Goal: Find specific page/section: Find specific page/section

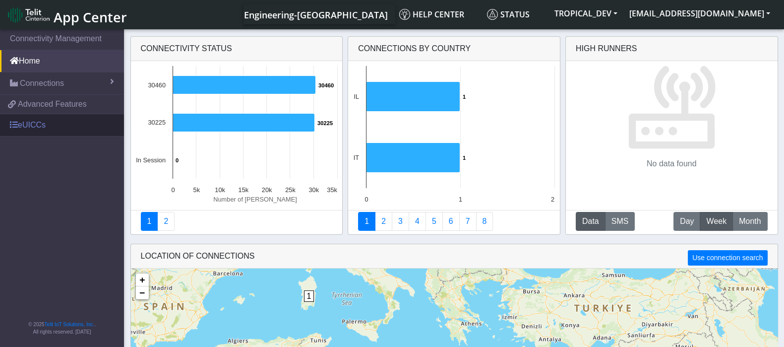
click at [44, 124] on link "eUICCs" at bounding box center [62, 125] width 124 height 22
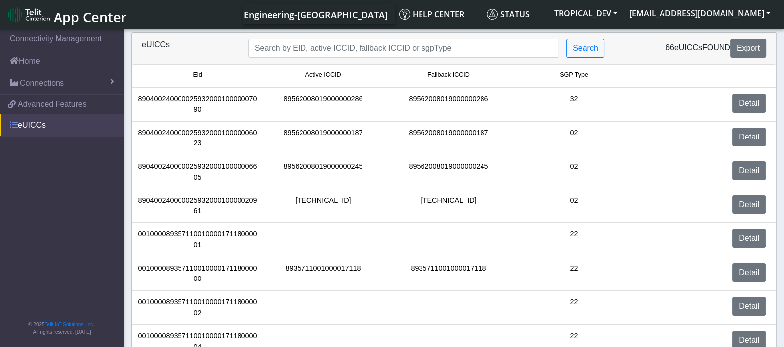
click at [35, 120] on link "eUICCs" at bounding box center [62, 125] width 124 height 22
click at [34, 120] on link "eUICCs" at bounding box center [62, 125] width 124 height 22
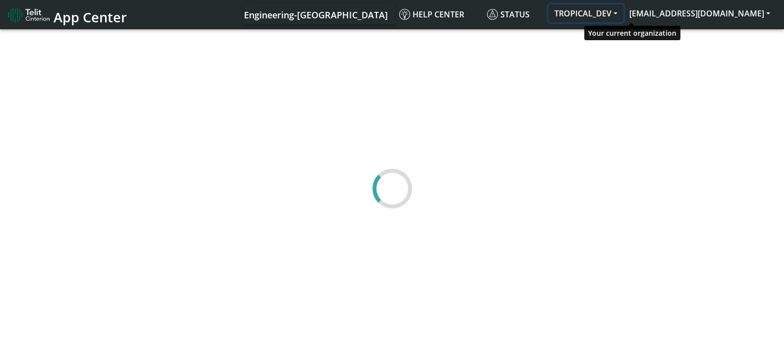
click at [623, 13] on button "TROPICAL_DEV" at bounding box center [585, 13] width 75 height 18
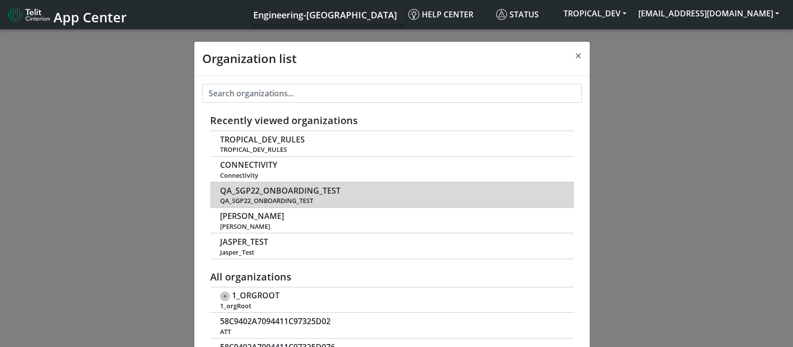
click at [307, 191] on span "QA_SGP22_ONBOARDING_TEST" at bounding box center [280, 190] width 121 height 9
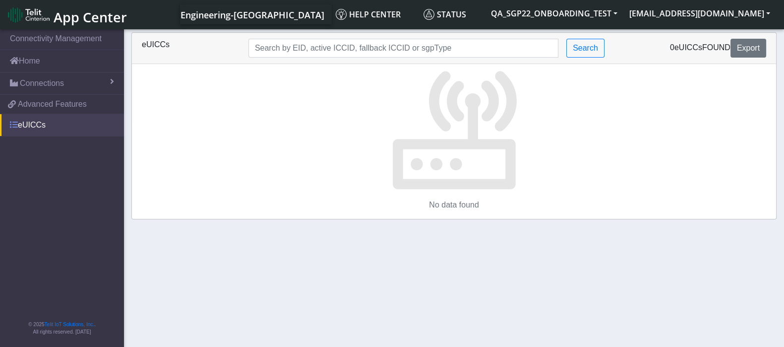
click at [44, 125] on link "eUICCs" at bounding box center [62, 125] width 124 height 22
click at [42, 125] on link "eUICCs" at bounding box center [62, 125] width 124 height 22
click at [49, 103] on span "Advanced Features" at bounding box center [52, 104] width 69 height 12
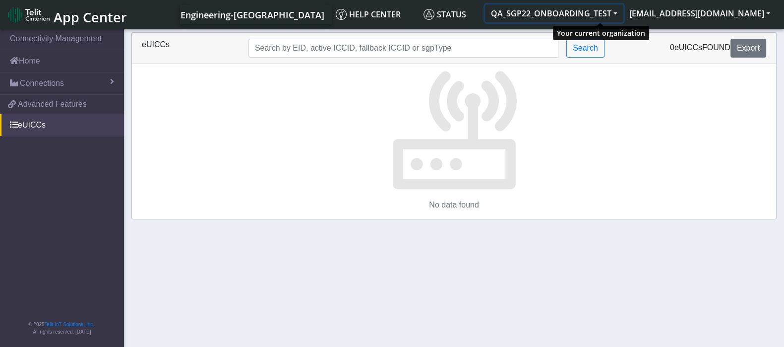
click at [623, 17] on button "QA_SGP22_ONBOARDING_TEST" at bounding box center [554, 13] width 138 height 18
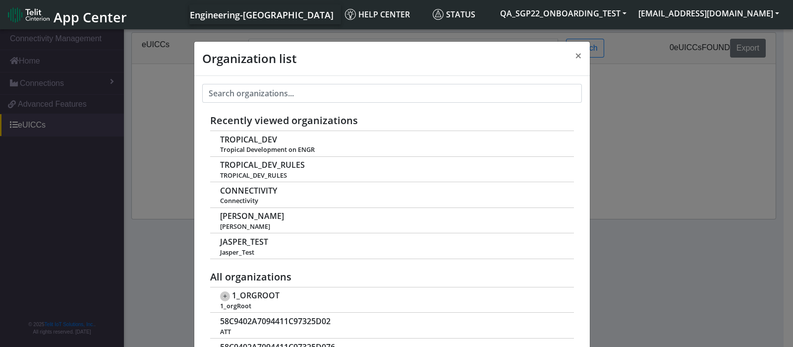
click at [170, 203] on div "Organization list × Recently viewed organizations TROPICAL_DEV Tropical Develop…" at bounding box center [396, 188] width 793 height 323
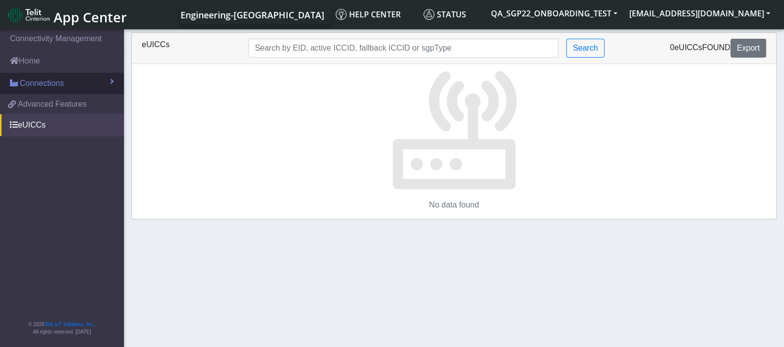
click at [62, 82] on span "Connections" at bounding box center [42, 83] width 44 height 12
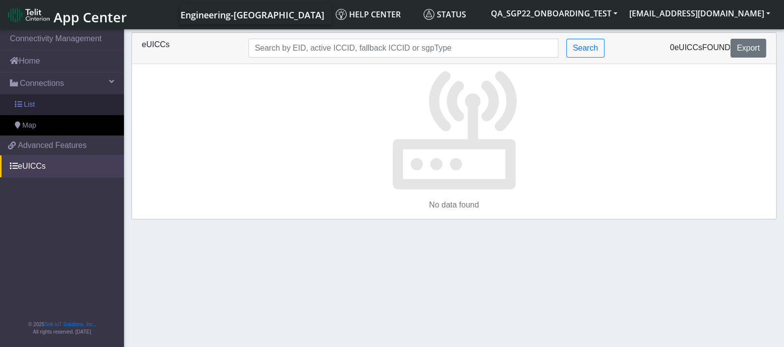
click at [56, 100] on link "List" at bounding box center [62, 104] width 124 height 21
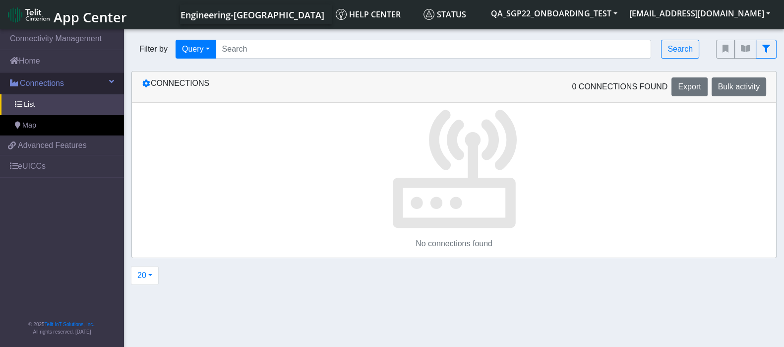
click at [48, 83] on span "Connections" at bounding box center [42, 83] width 44 height 12
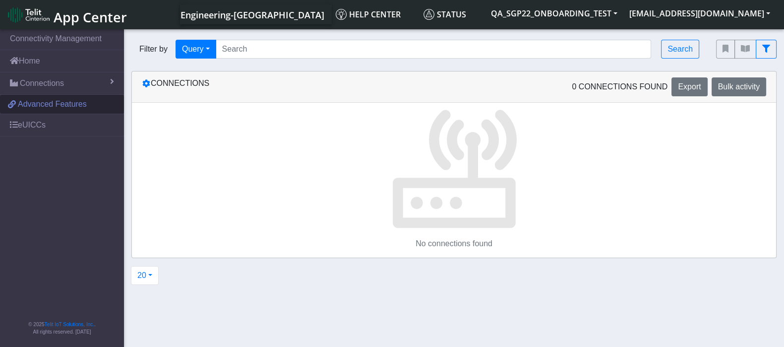
click at [45, 101] on span "Advanced Features" at bounding box center [52, 104] width 69 height 12
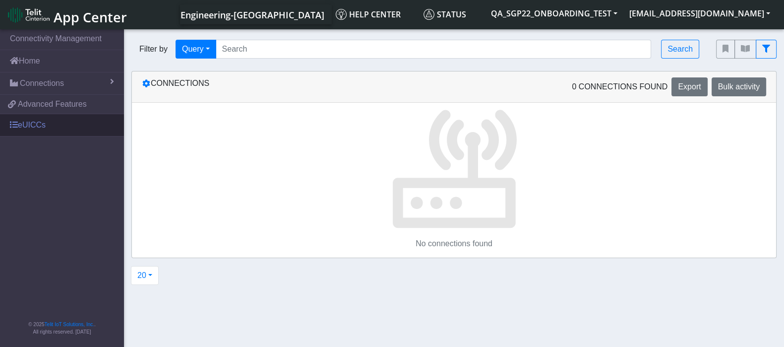
click at [42, 121] on link "eUICCs" at bounding box center [62, 125] width 124 height 22
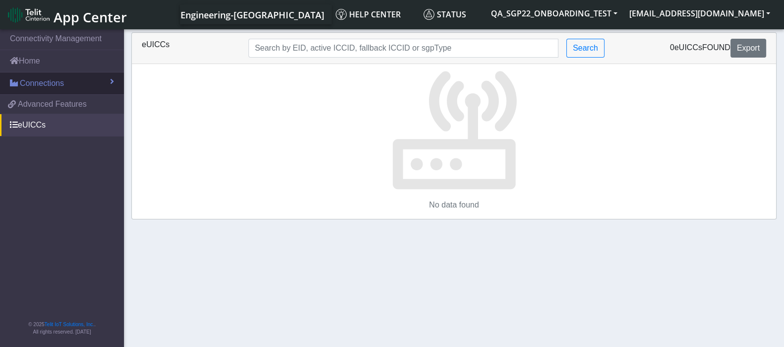
click at [105, 77] on link "Connections" at bounding box center [62, 83] width 124 height 22
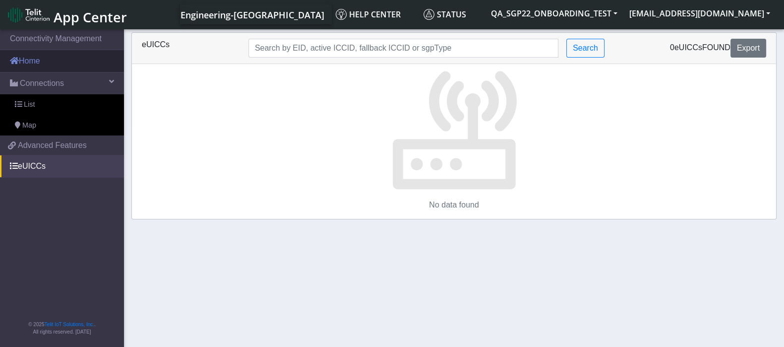
click at [30, 62] on link "Home" at bounding box center [62, 61] width 124 height 22
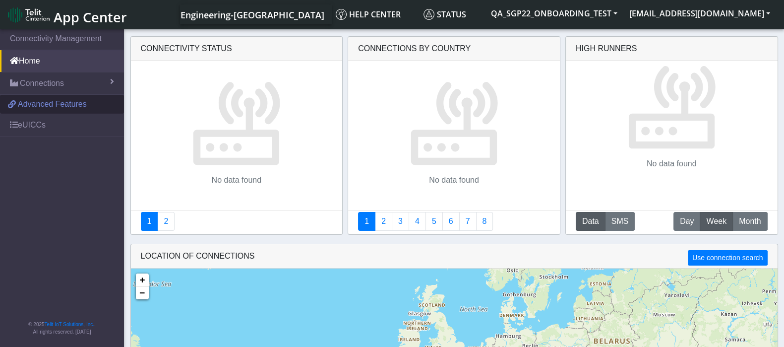
click at [28, 99] on span "Advanced Features" at bounding box center [52, 104] width 69 height 12
click at [63, 11] on span "App Center" at bounding box center [90, 17] width 73 height 18
click at [48, 86] on span "Connections" at bounding box center [42, 83] width 44 height 12
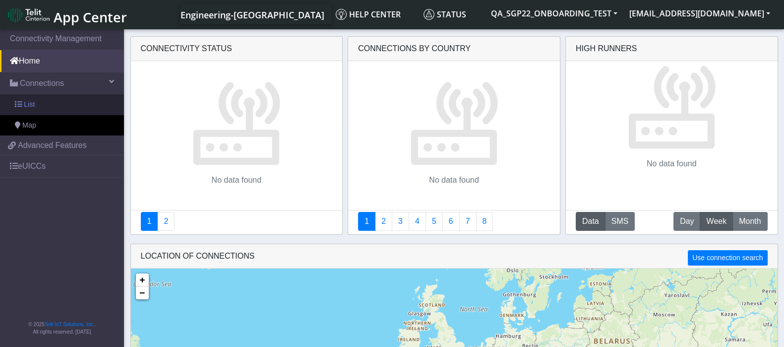
click at [45, 101] on link "List" at bounding box center [62, 104] width 124 height 21
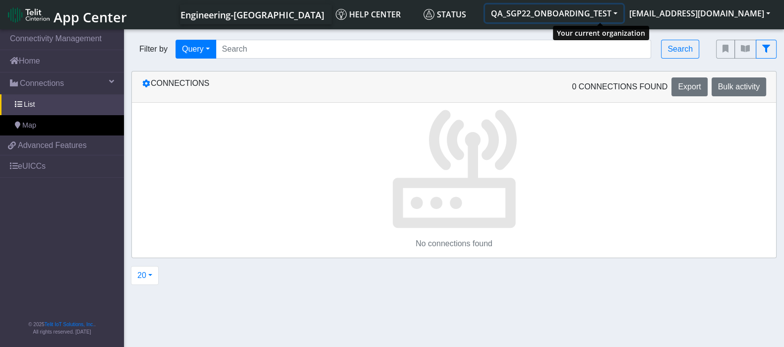
click at [623, 8] on button "QA_SGP22_ONBOARDING_TEST" at bounding box center [554, 13] width 138 height 18
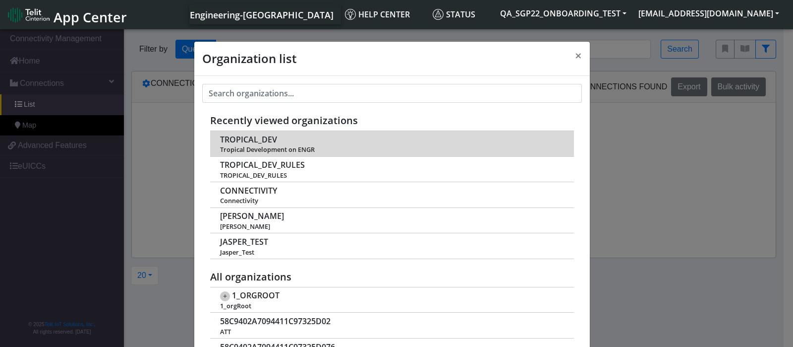
click at [271, 141] on span "TROPICAL_DEV" at bounding box center [248, 139] width 57 height 9
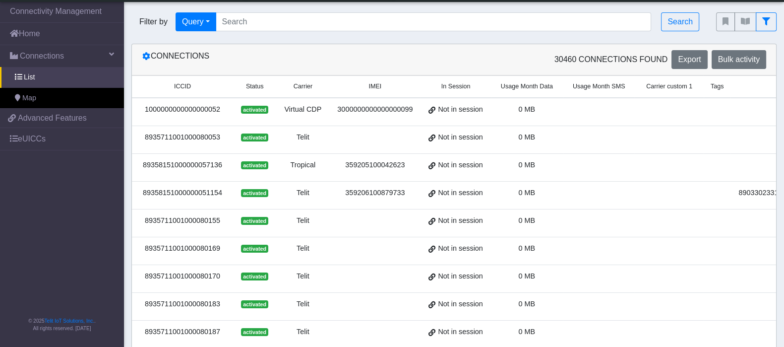
scroll to position [61, 0]
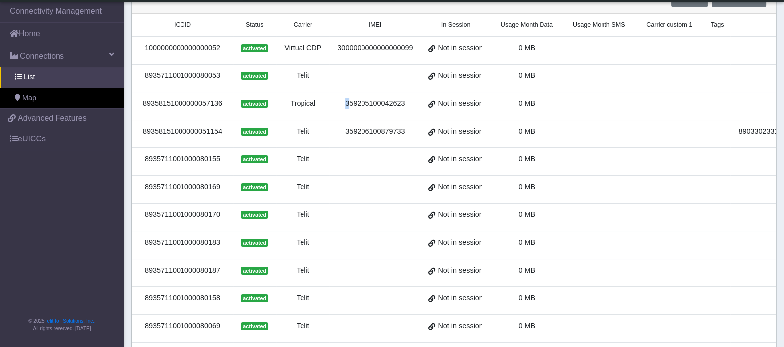
click at [344, 112] on td "359205100042623" at bounding box center [374, 106] width 91 height 28
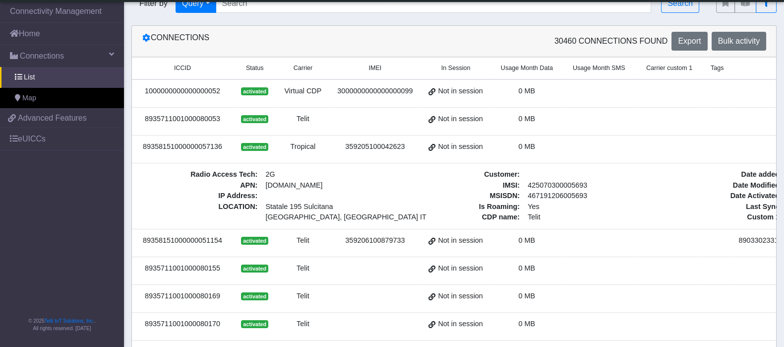
scroll to position [0, 0]
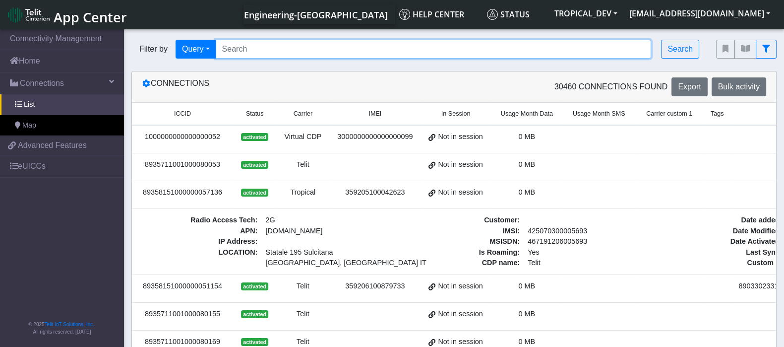
click at [238, 47] on input "Search..." at bounding box center [434, 49] width 436 height 19
paste input "89033023426500000000060317712927"
type input "89033023426500000000060317712927"
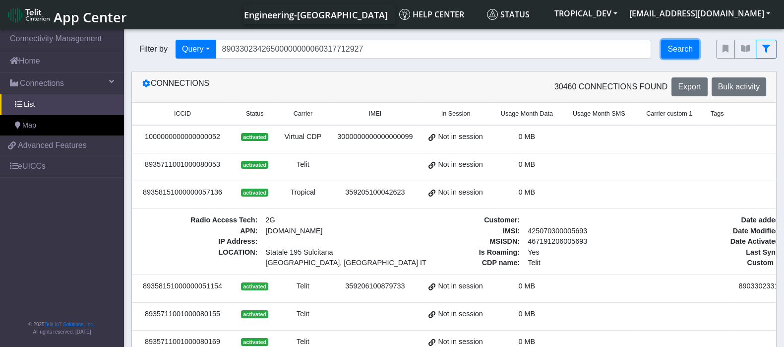
click at [668, 51] on button "Search" at bounding box center [680, 49] width 38 height 19
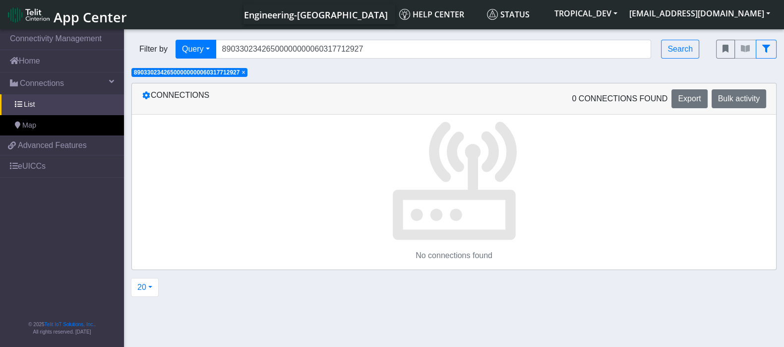
click at [245, 72] on span "×" at bounding box center [243, 72] width 3 height 7
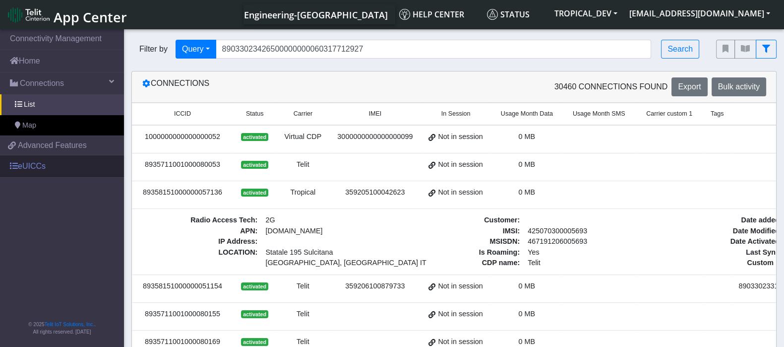
click at [18, 168] on link "eUICCs" at bounding box center [62, 166] width 124 height 22
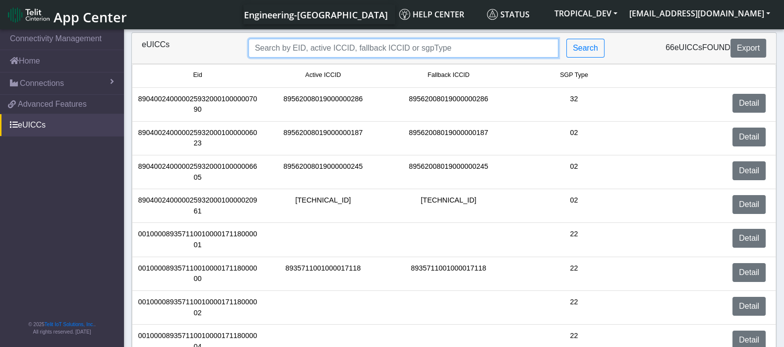
click at [317, 51] on input "Search..." at bounding box center [403, 48] width 310 height 19
click at [457, 52] on input "Search..." at bounding box center [403, 48] width 310 height 19
paste input "89033023426500000000060317712927"
type input "89033023426500000000060317712927"
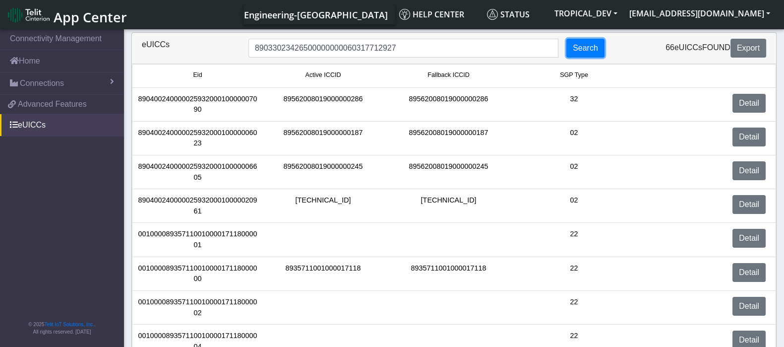
click at [583, 51] on button "Search" at bounding box center [585, 48] width 38 height 19
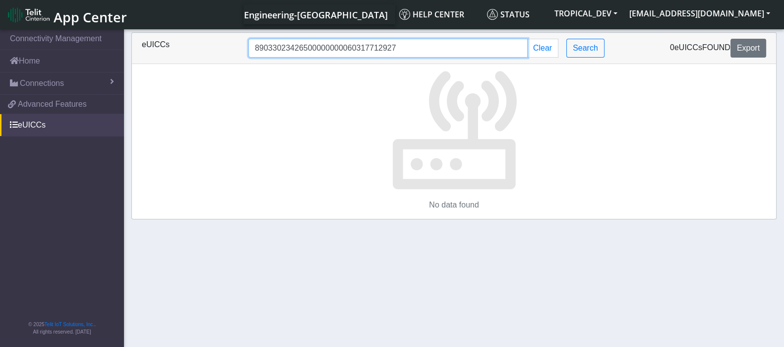
drag, startPoint x: 425, startPoint y: 53, endPoint x: 184, endPoint y: 38, distance: 241.0
click at [184, 38] on div "eUICCs 89033023426500000000060317712927 Clear Search 0 eUICCs found Export" at bounding box center [454, 48] width 644 height 31
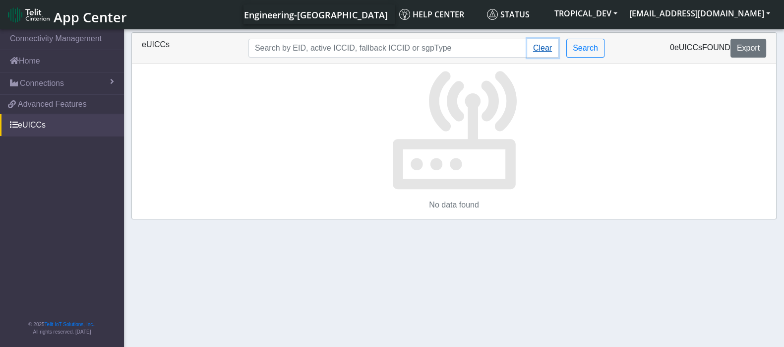
click at [544, 46] on button "Clear" at bounding box center [542, 48] width 31 height 19
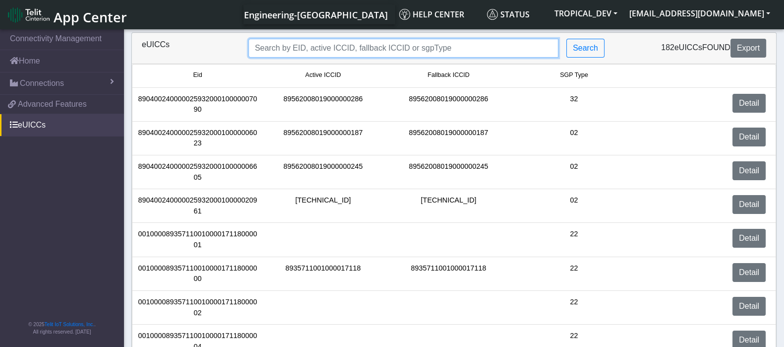
click at [398, 48] on input "Search..." at bounding box center [403, 48] width 310 height 19
paste input "89033023426500000000060317712927"
type input "89033023426500000000060317712927"
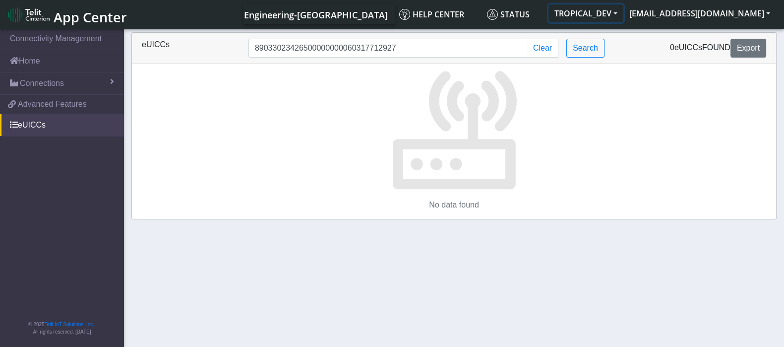
click at [623, 14] on button "TROPICAL_DEV" at bounding box center [585, 13] width 75 height 18
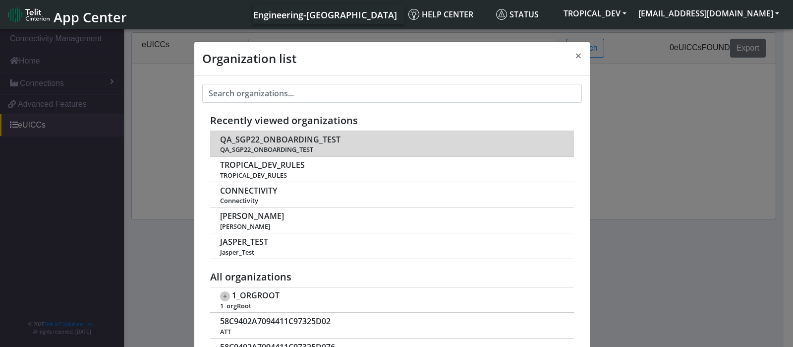
click at [317, 139] on span "QA_SGP22_ONBOARDING_TEST" at bounding box center [280, 139] width 121 height 9
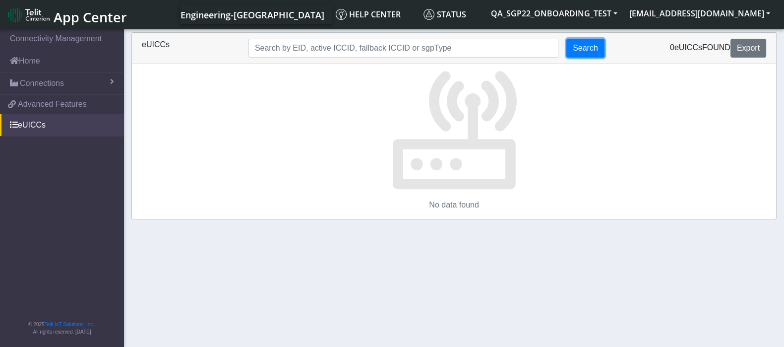
click at [588, 49] on button "Search" at bounding box center [585, 48] width 38 height 19
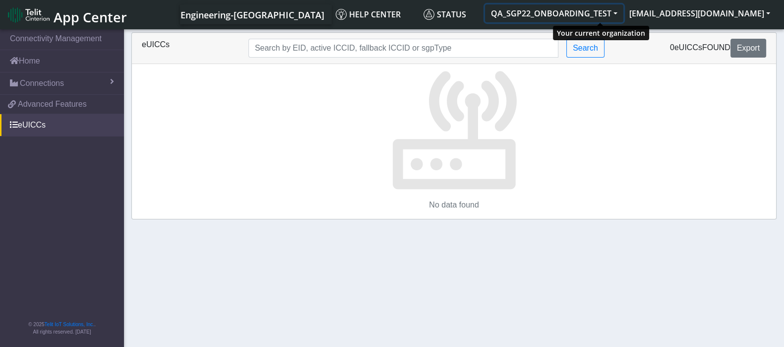
click at [623, 14] on button "QA_SGP22_ONBOARDING_TEST" at bounding box center [554, 13] width 138 height 18
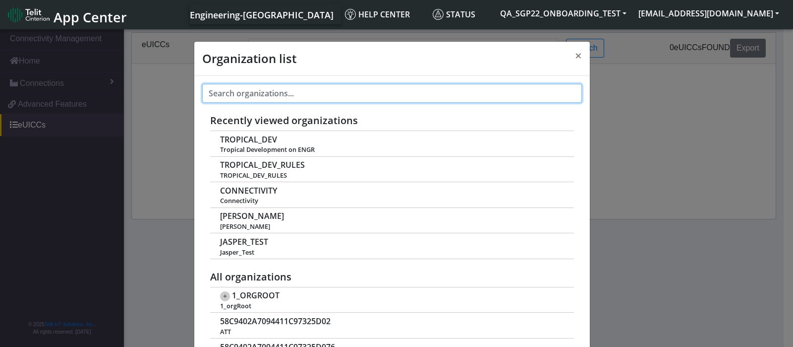
click at [369, 94] on input "text" at bounding box center [392, 93] width 380 height 19
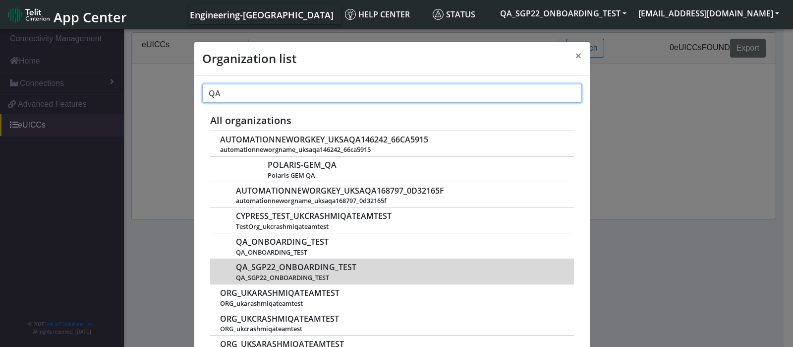
type input "QA"
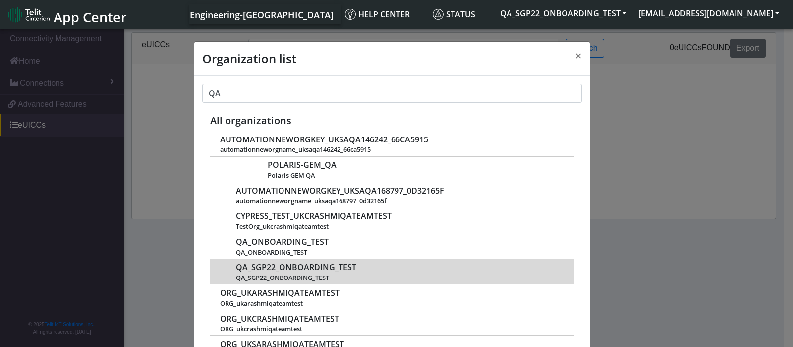
click at [403, 270] on div "QA_SGP22_ONBOARDING_TEST QA_SGP22_ONBOARDING_TEST" at bounding box center [399, 271] width 327 height 20
click at [403, 269] on div "QA_SGP22_ONBOARDING_TEST QA_SGP22_ONBOARDING_TEST" at bounding box center [399, 271] width 327 height 20
click at [300, 265] on span "QA_SGP22_ONBOARDING_TEST" at bounding box center [296, 266] width 121 height 9
